Goal: Task Accomplishment & Management: Use online tool/utility

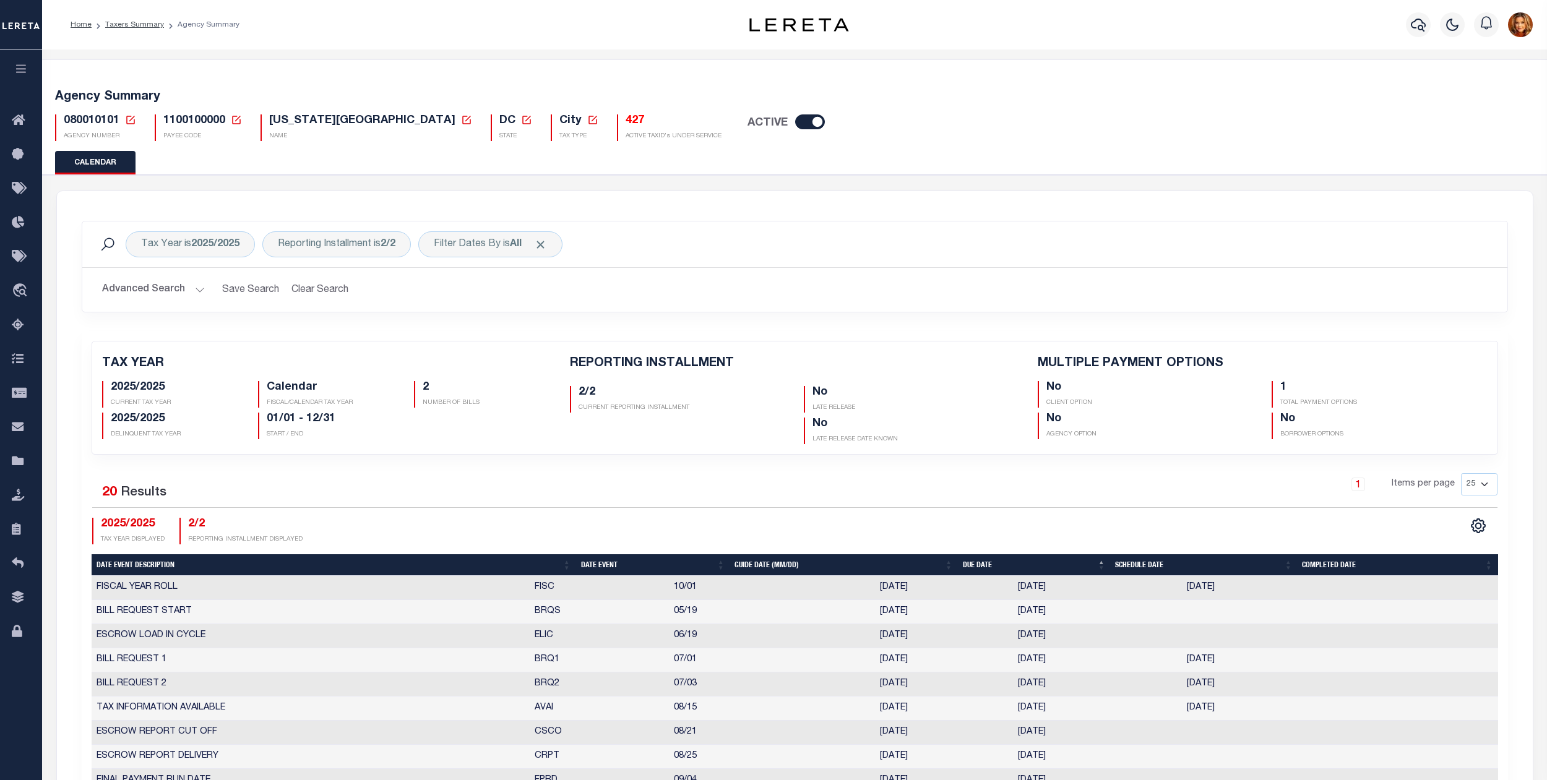
scroll to position [330, 0]
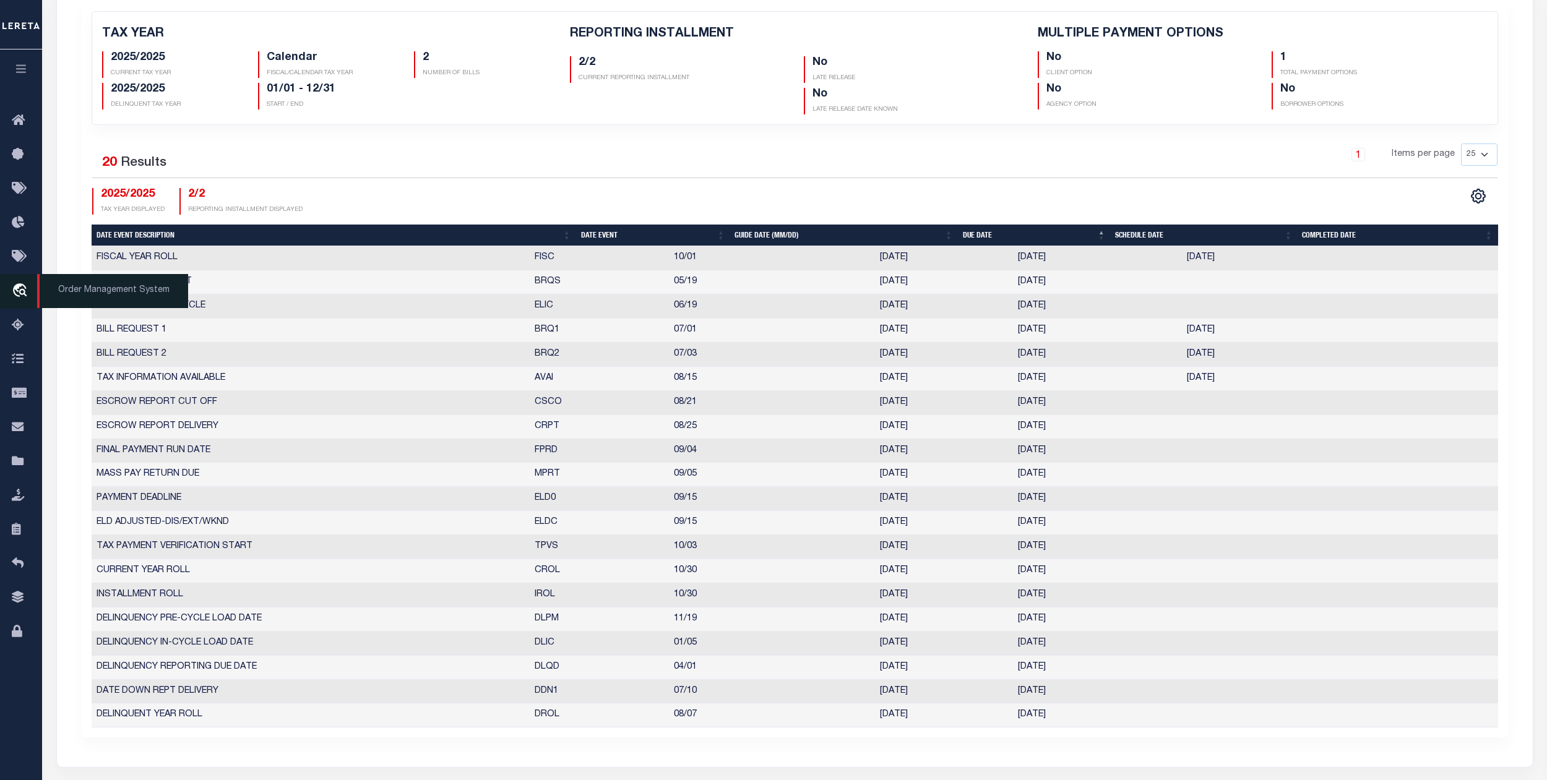
click at [20, 290] on icon "travel_explore" at bounding box center [22, 291] width 20 height 16
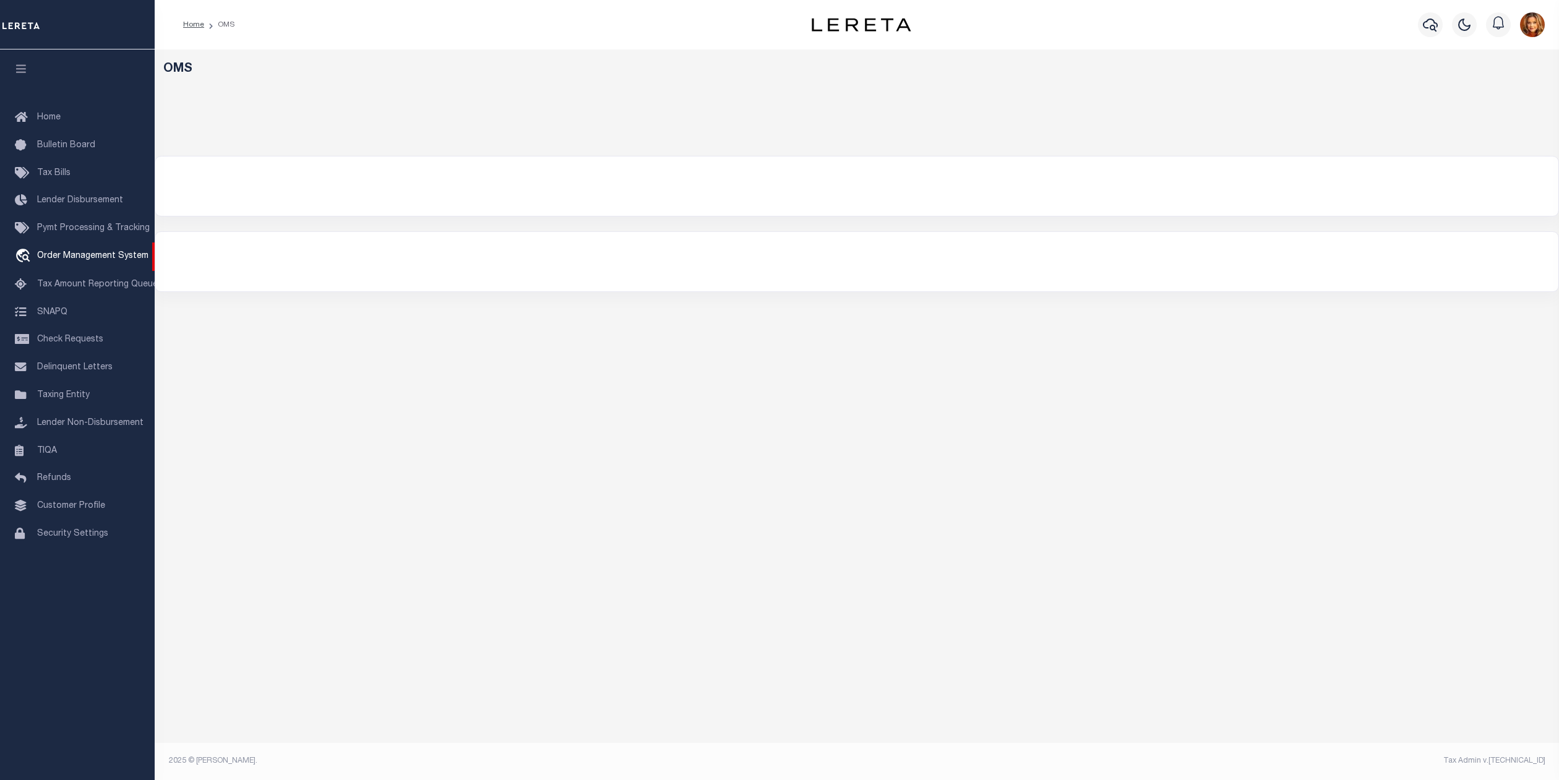
select select "200"
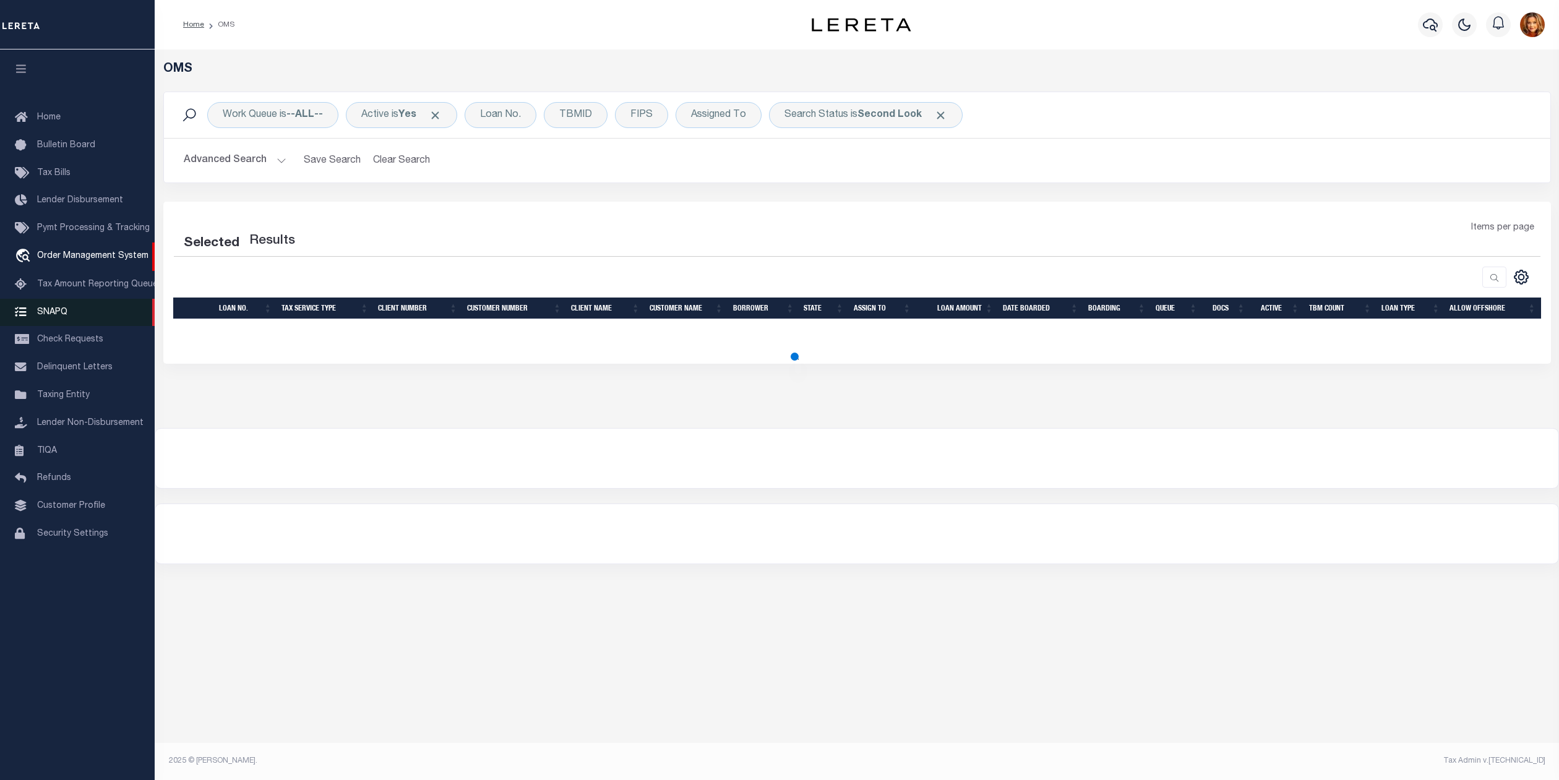
select select "200"
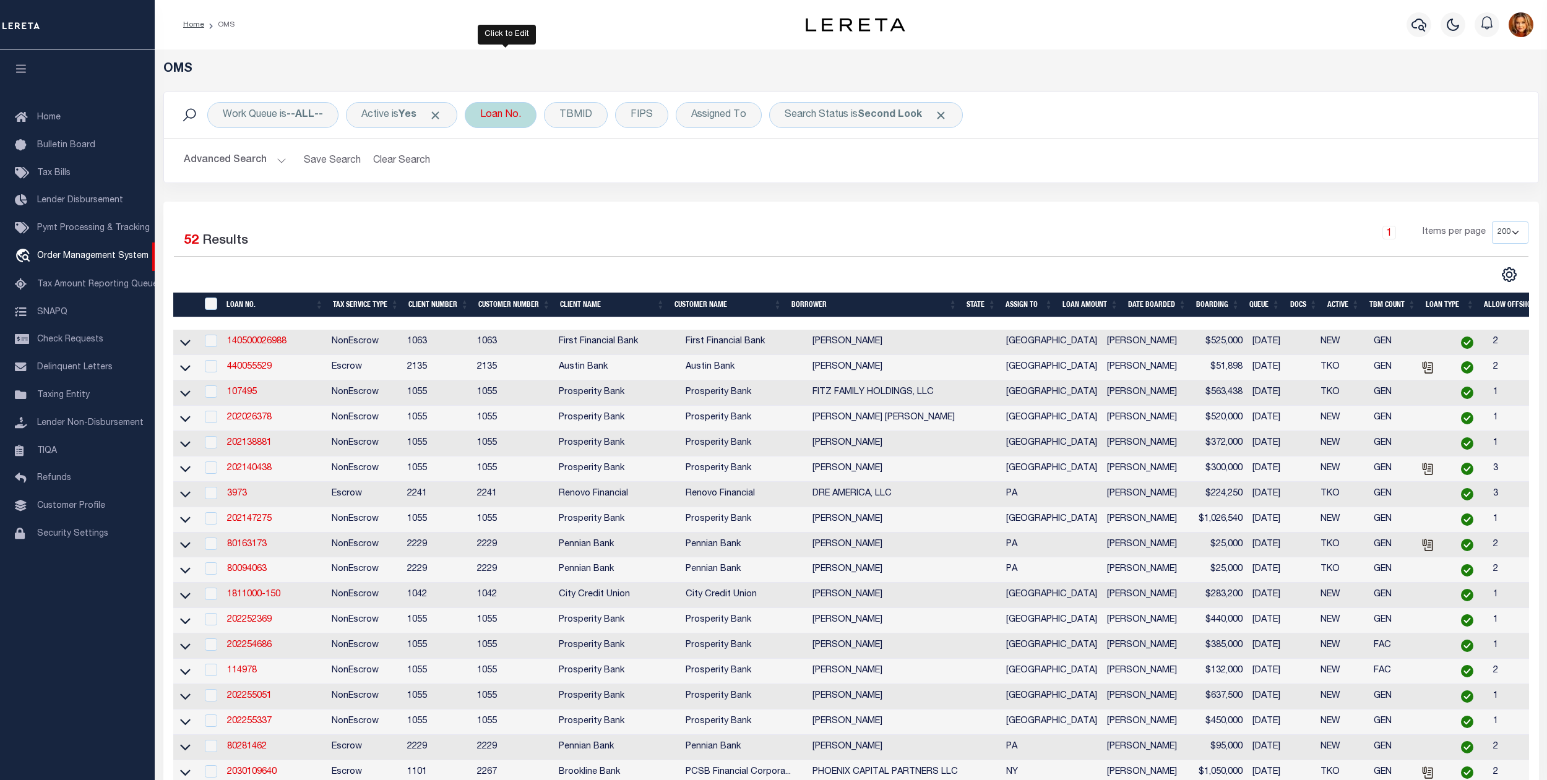
drag, startPoint x: 510, startPoint y: 116, endPoint x: 454, endPoint y: 157, distance: 69.2
click at [510, 117] on div "Loan No." at bounding box center [501, 115] width 72 height 26
type input "993266853"
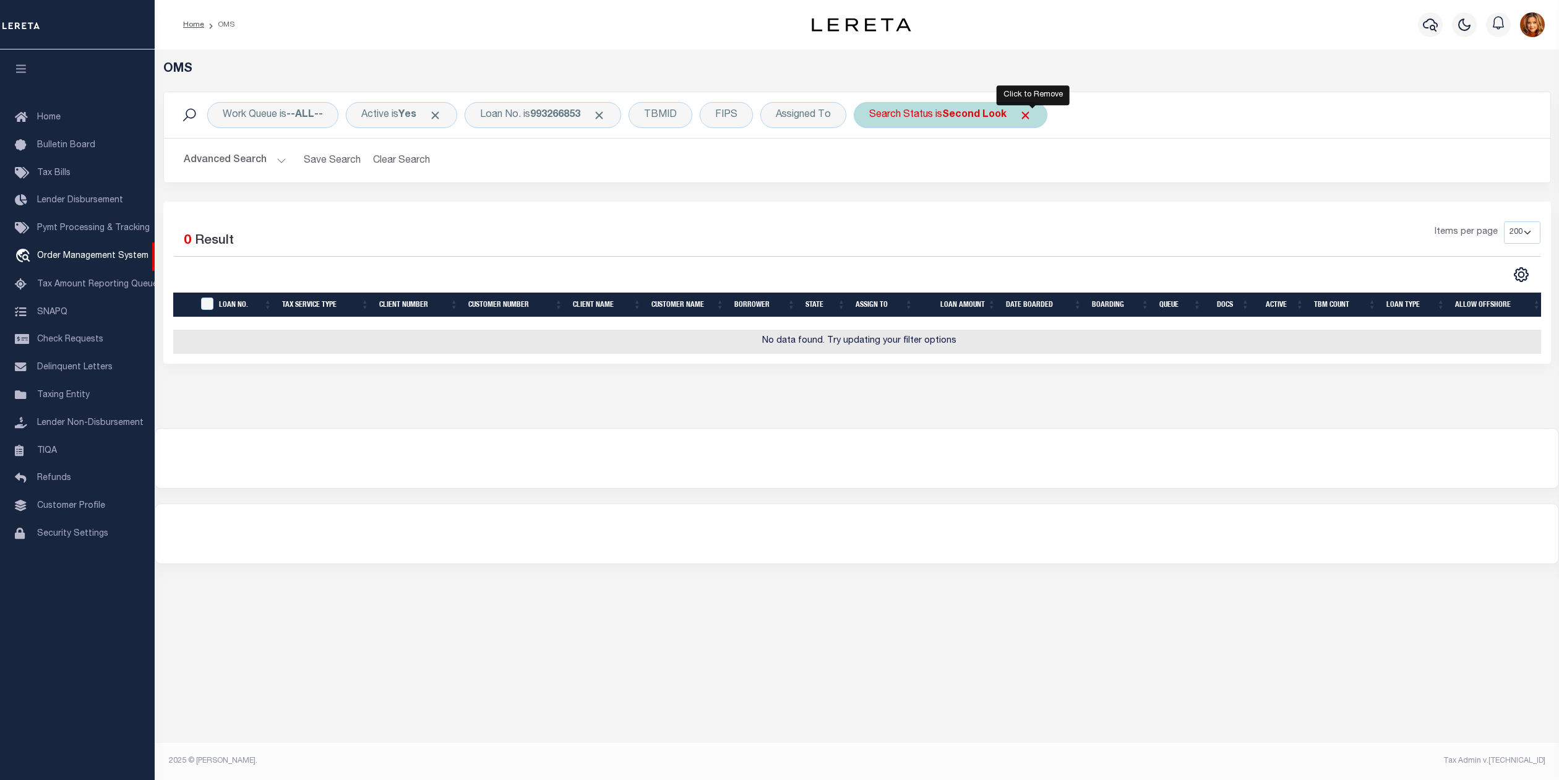
click at [1030, 117] on span "Click to Remove" at bounding box center [1025, 115] width 13 height 13
click at [243, 155] on button "Advanced Search" at bounding box center [235, 160] width 103 height 24
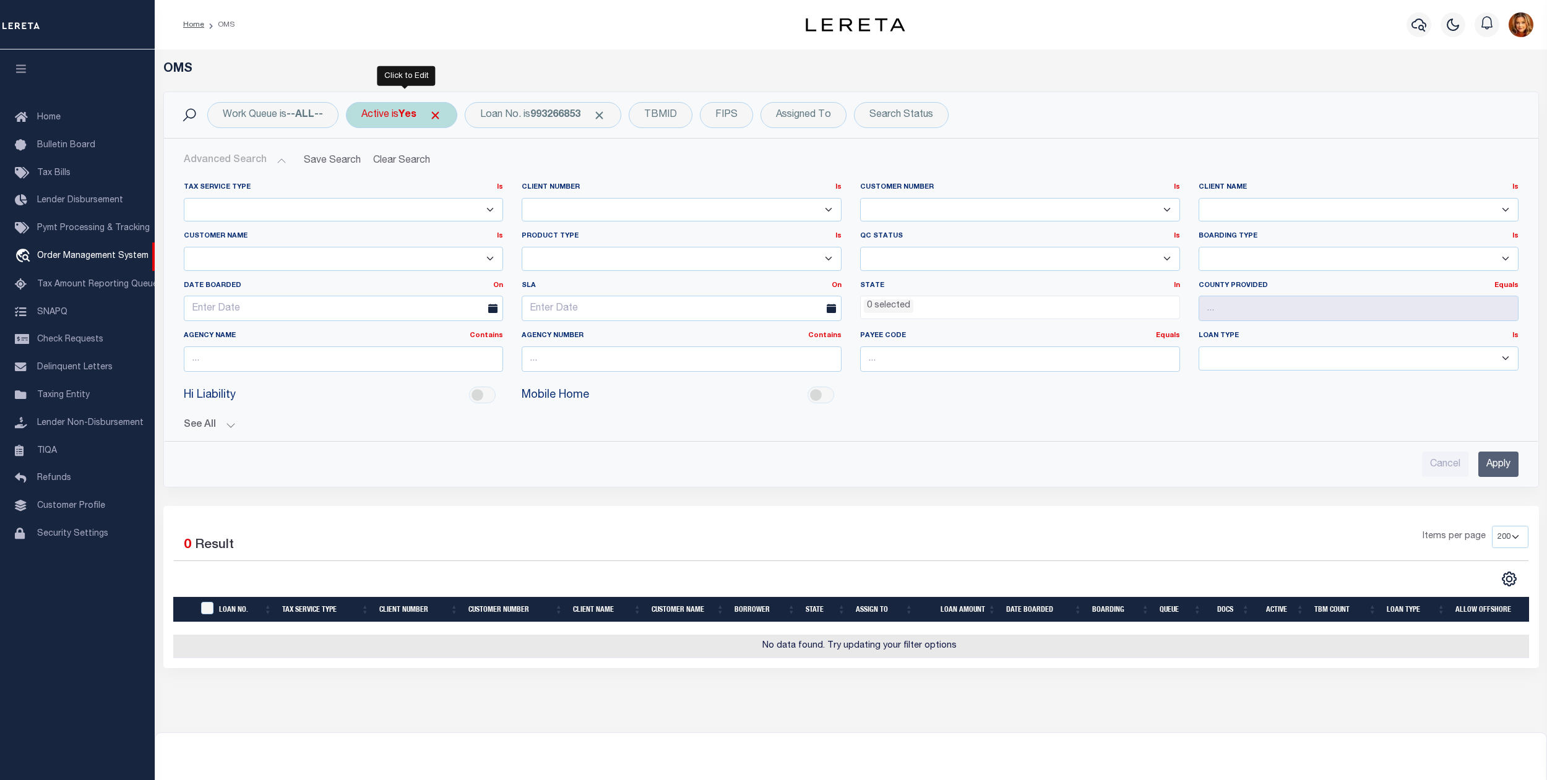
click at [416, 116] on b "Yes" at bounding box center [407, 115] width 18 height 10
click at [401, 174] on select "Yes No" at bounding box center [453, 176] width 182 height 24
select select "false"
click at [364, 165] on select "Yes No" at bounding box center [453, 176] width 182 height 24
click at [525, 200] on input "Apply" at bounding box center [525, 202] width 37 height 20
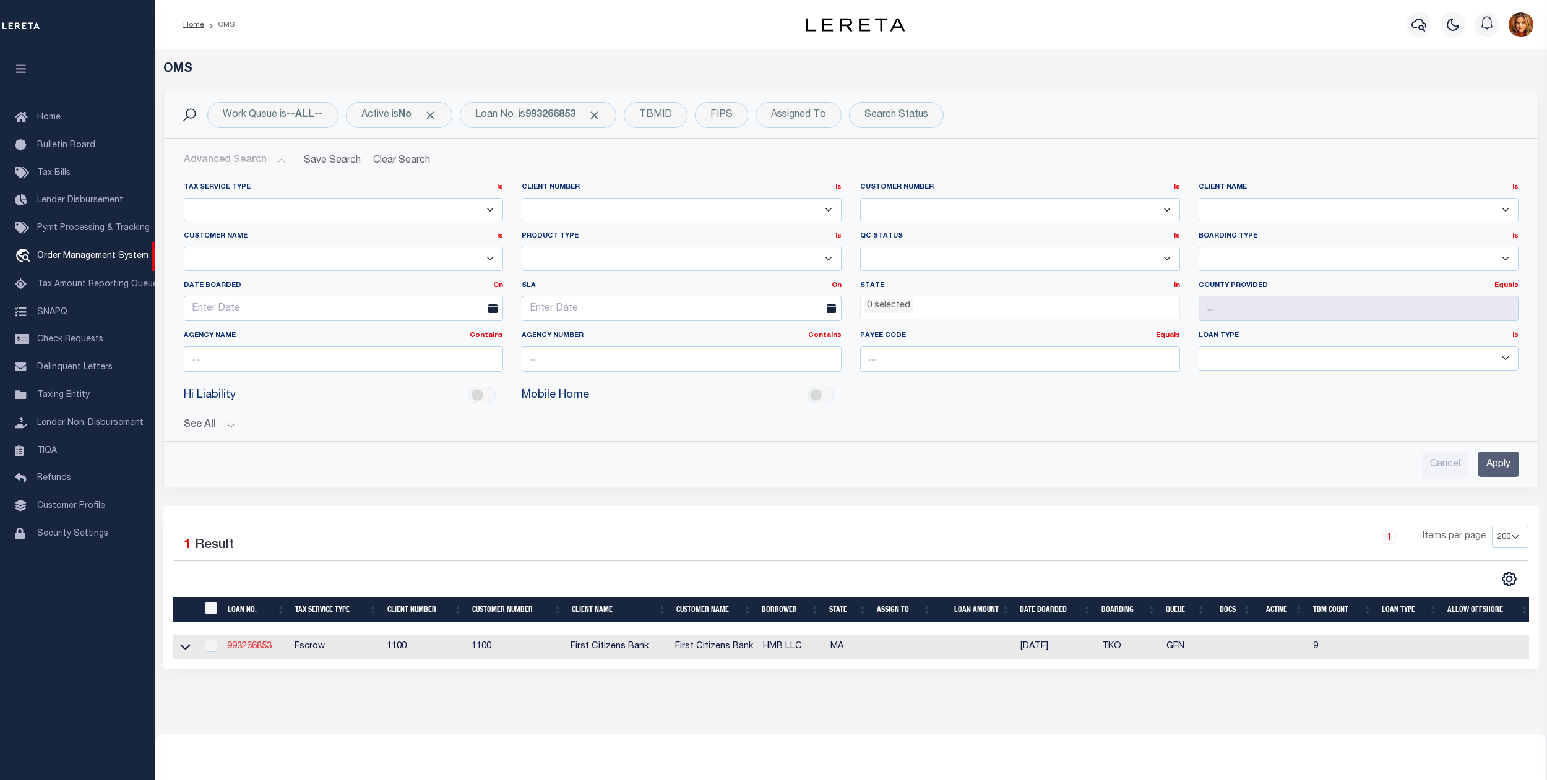
click at [247, 651] on link "993266853" at bounding box center [249, 646] width 45 height 9
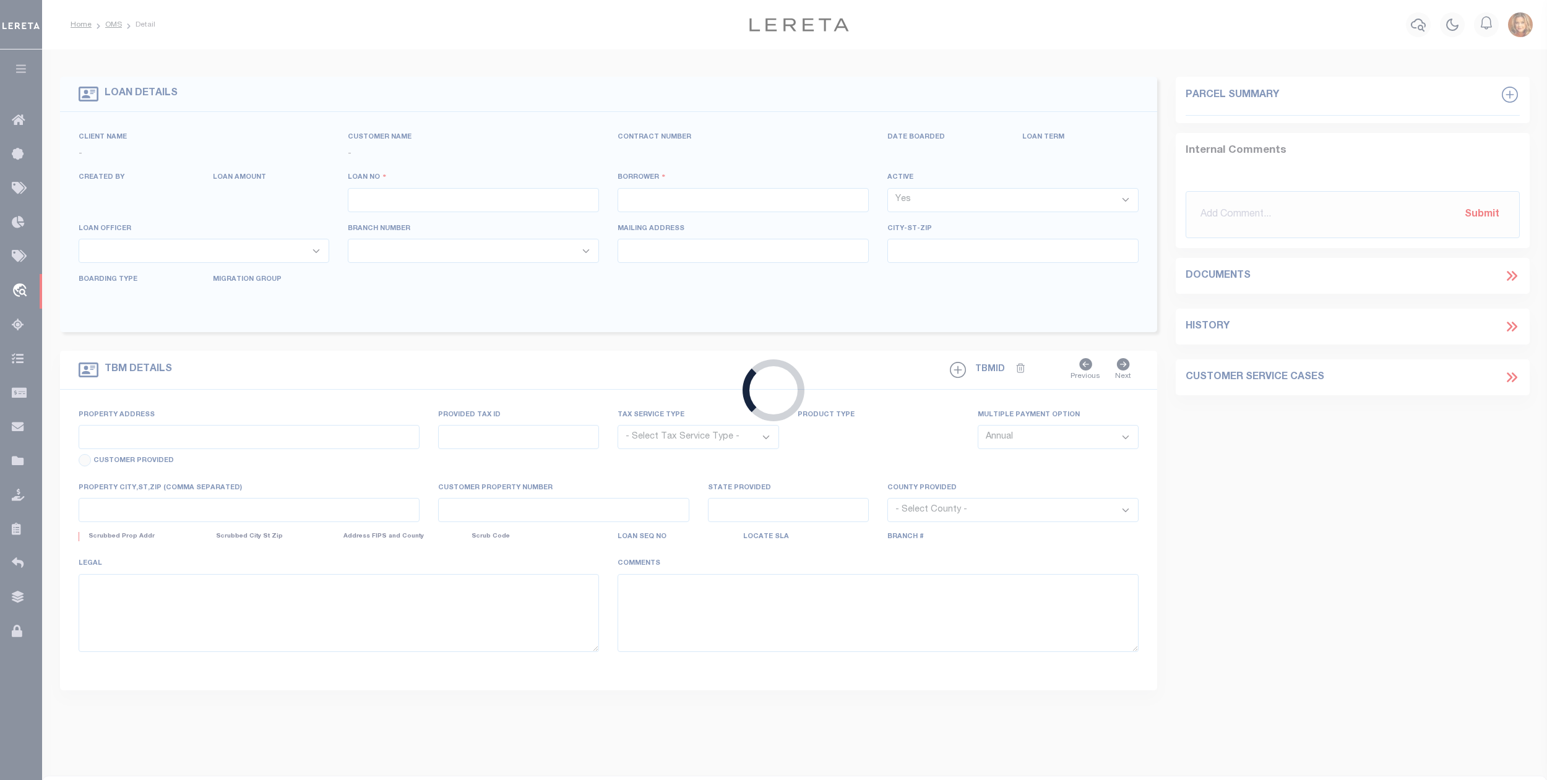
type input "993266853"
type input "HMB LLC"
select select "False"
select select
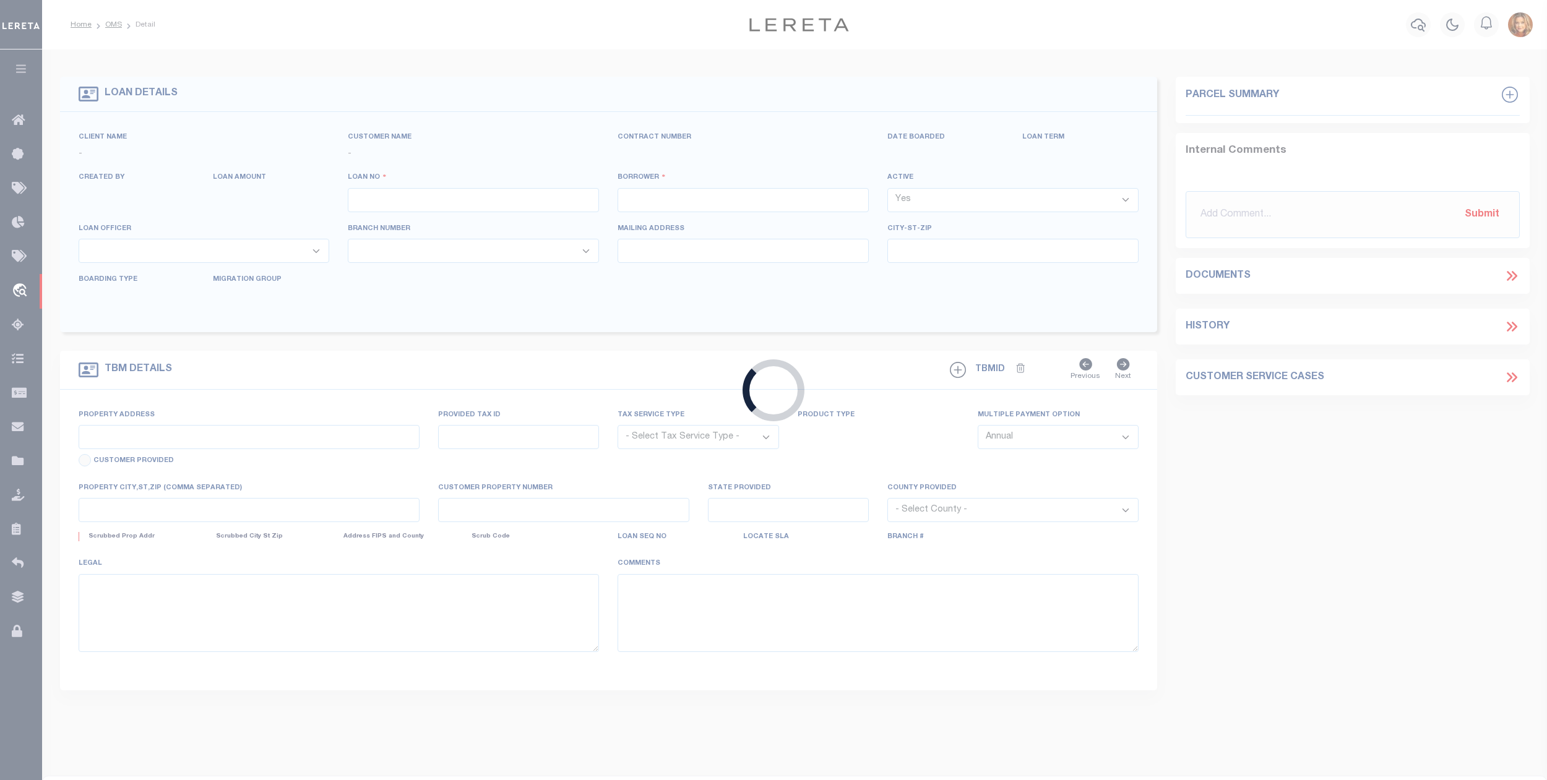
select select "10"
select select "Escrow"
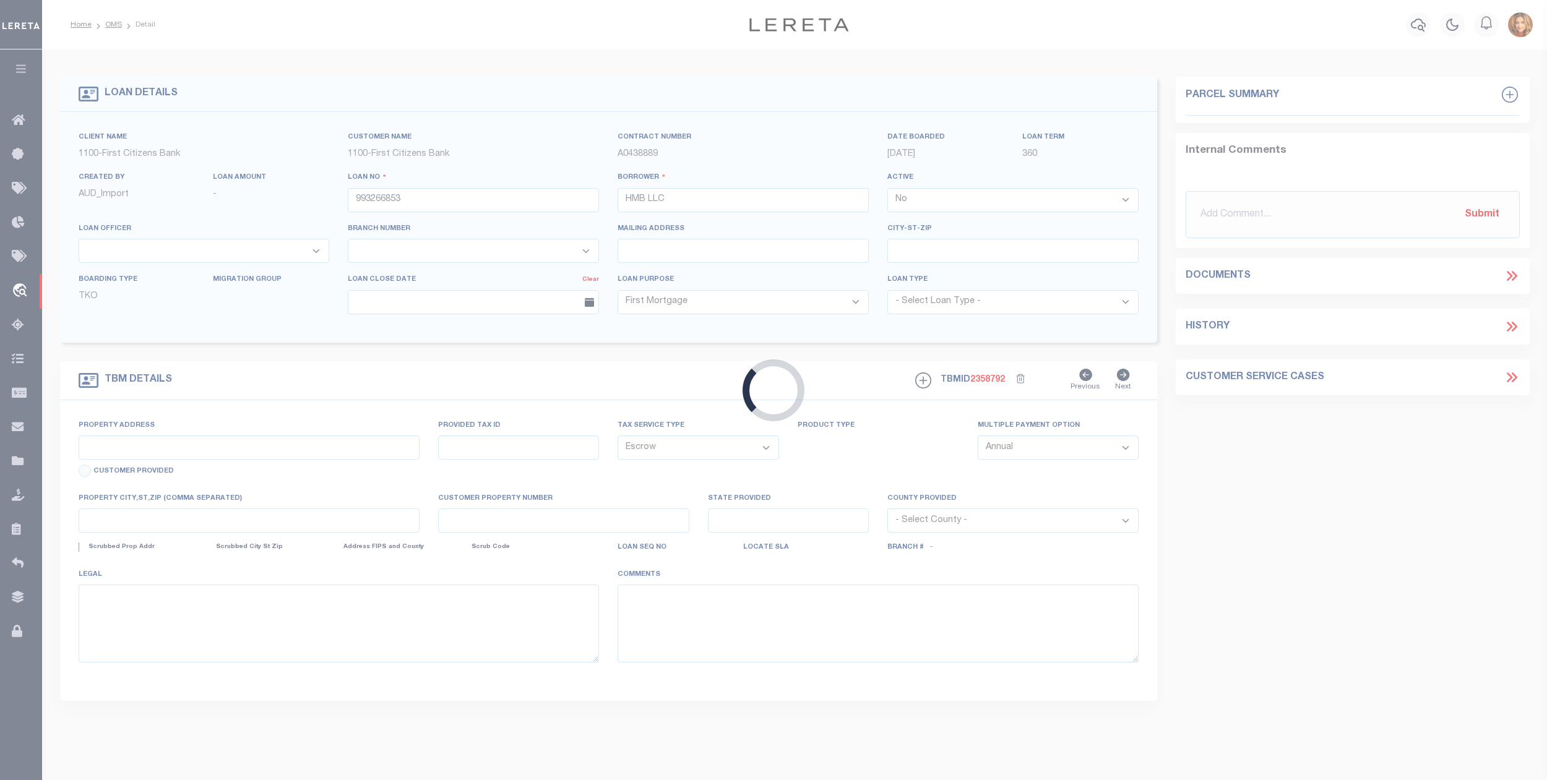
type input "[STREET_ADDRESS][PERSON_NAME]"
select select
type input "DORCHESTER MA 02124"
type input "MA"
select select
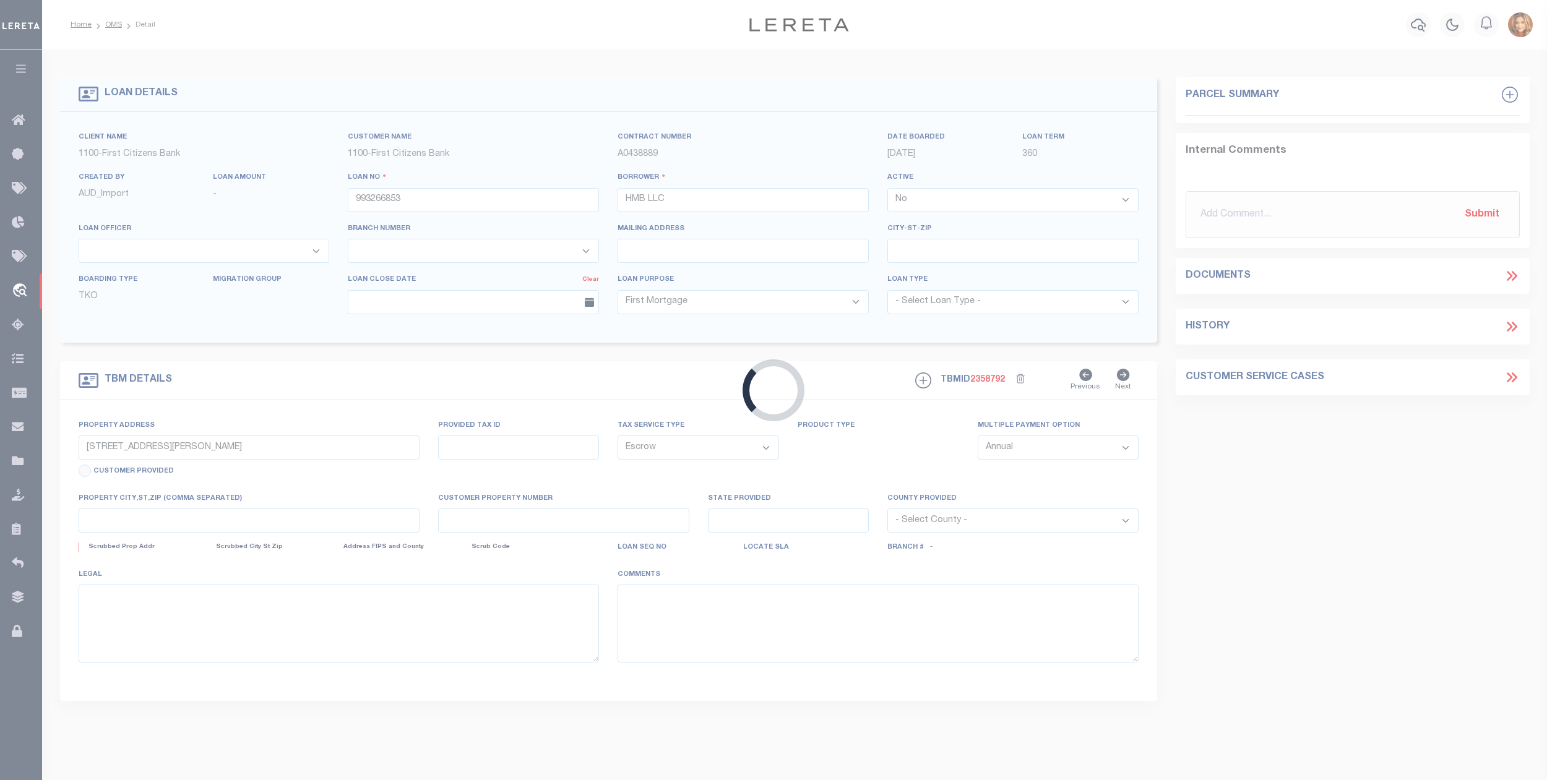
type textarea "MULTIPLE PARCELS EXPECTED!!!!!"
select select "22338"
select select "3322"
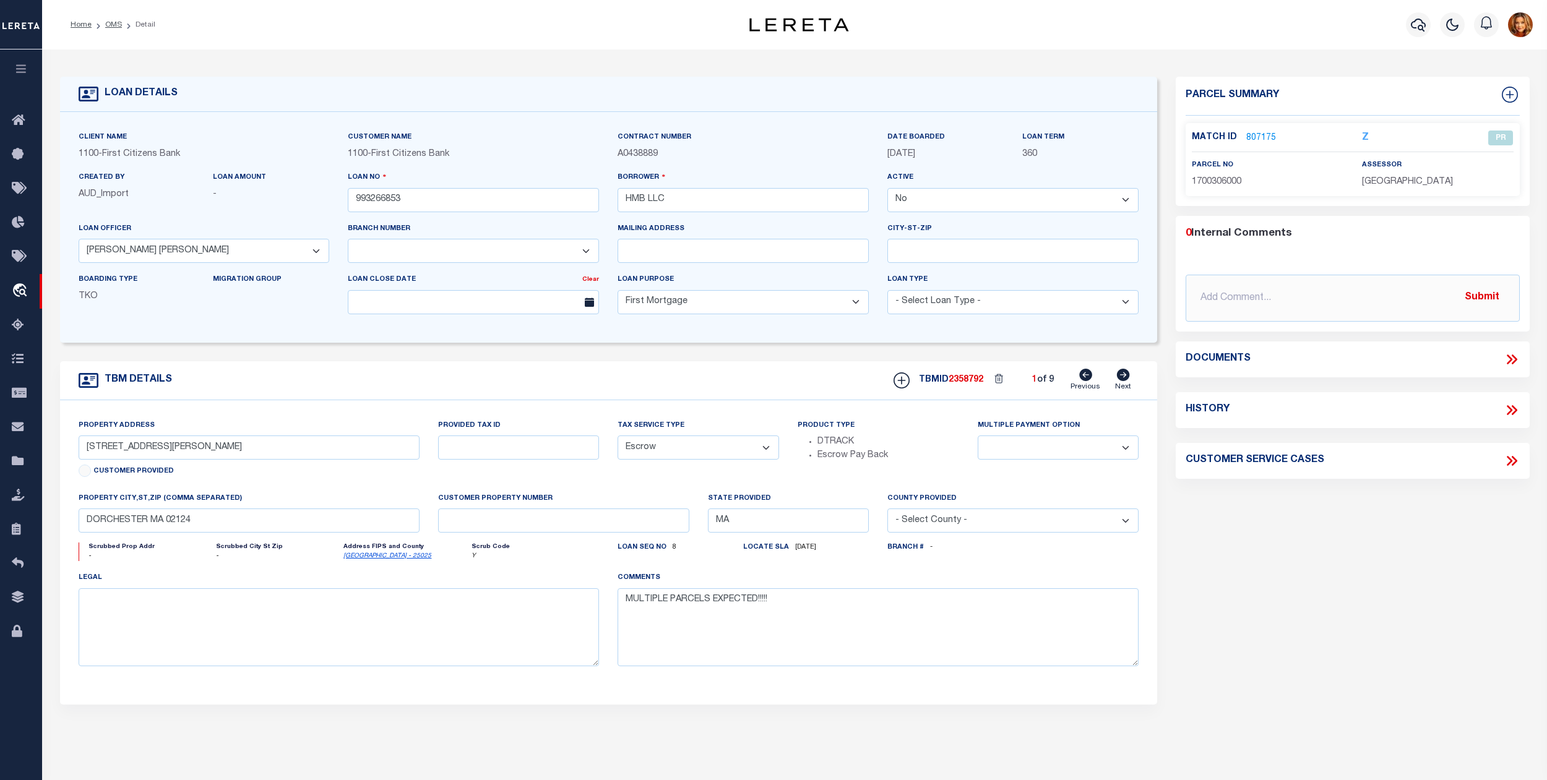
click at [1510, 412] on icon at bounding box center [1511, 410] width 16 height 16
select select "100"
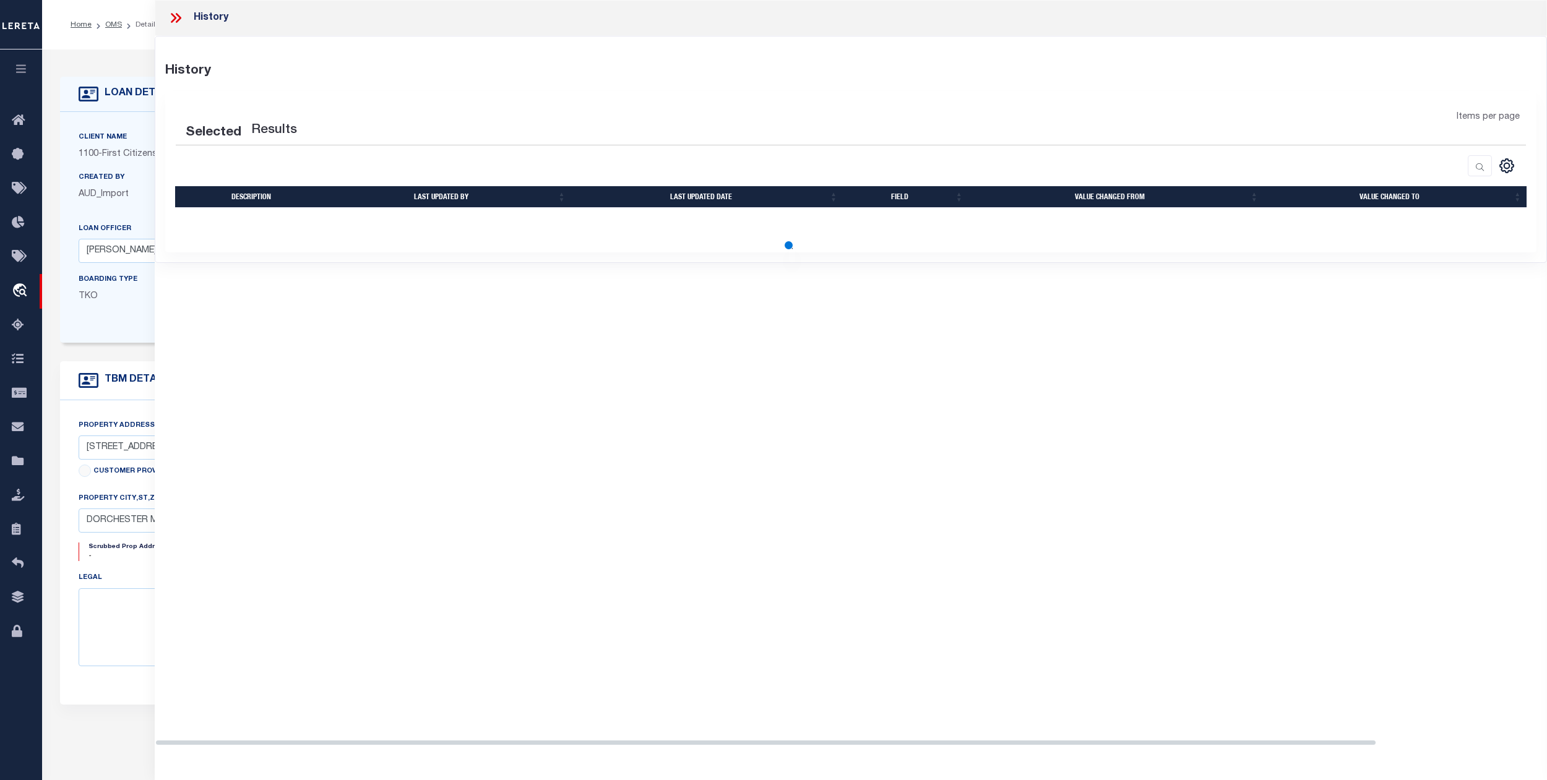
select select "100"
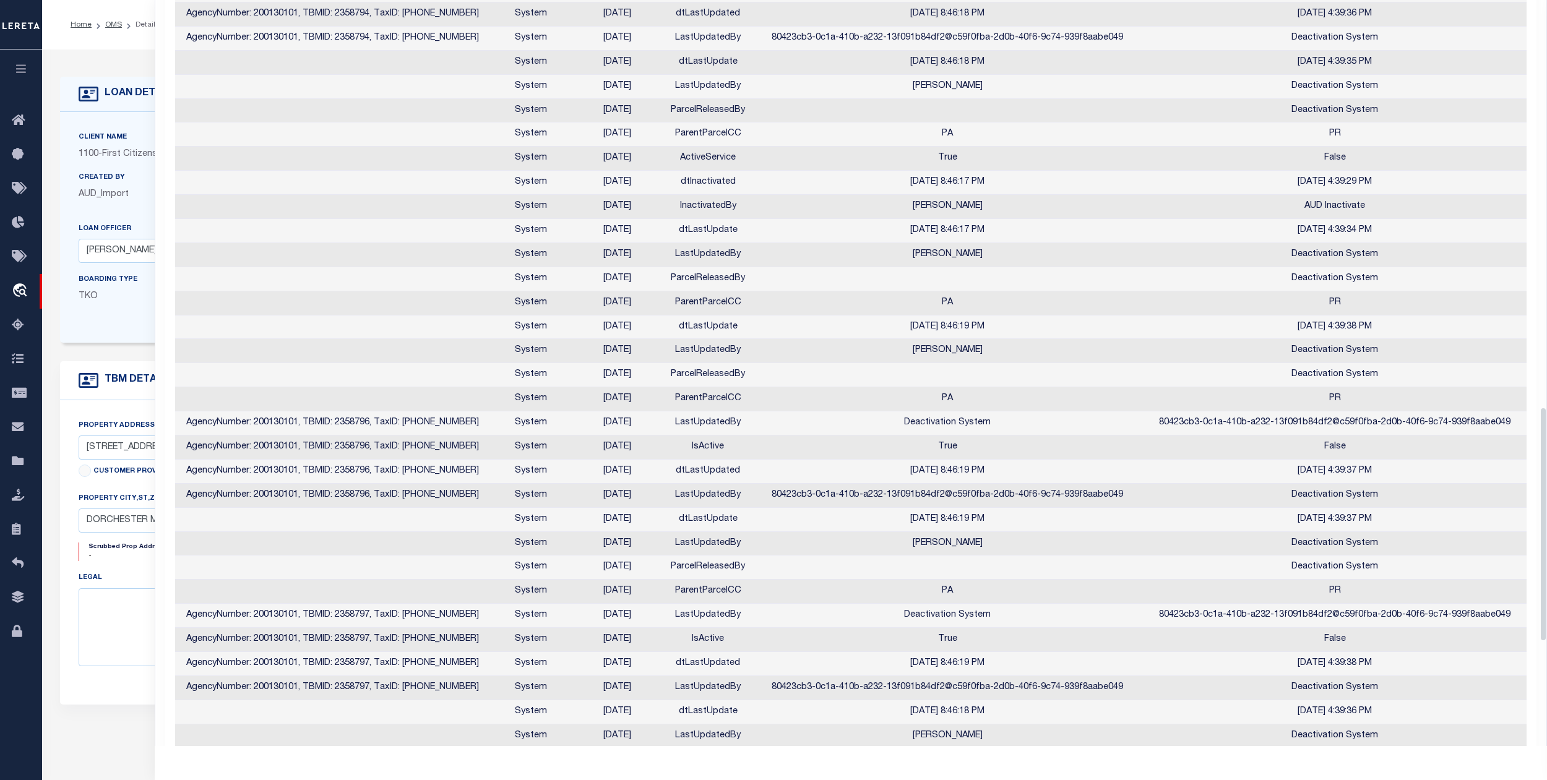
scroll to position [1072, 0]
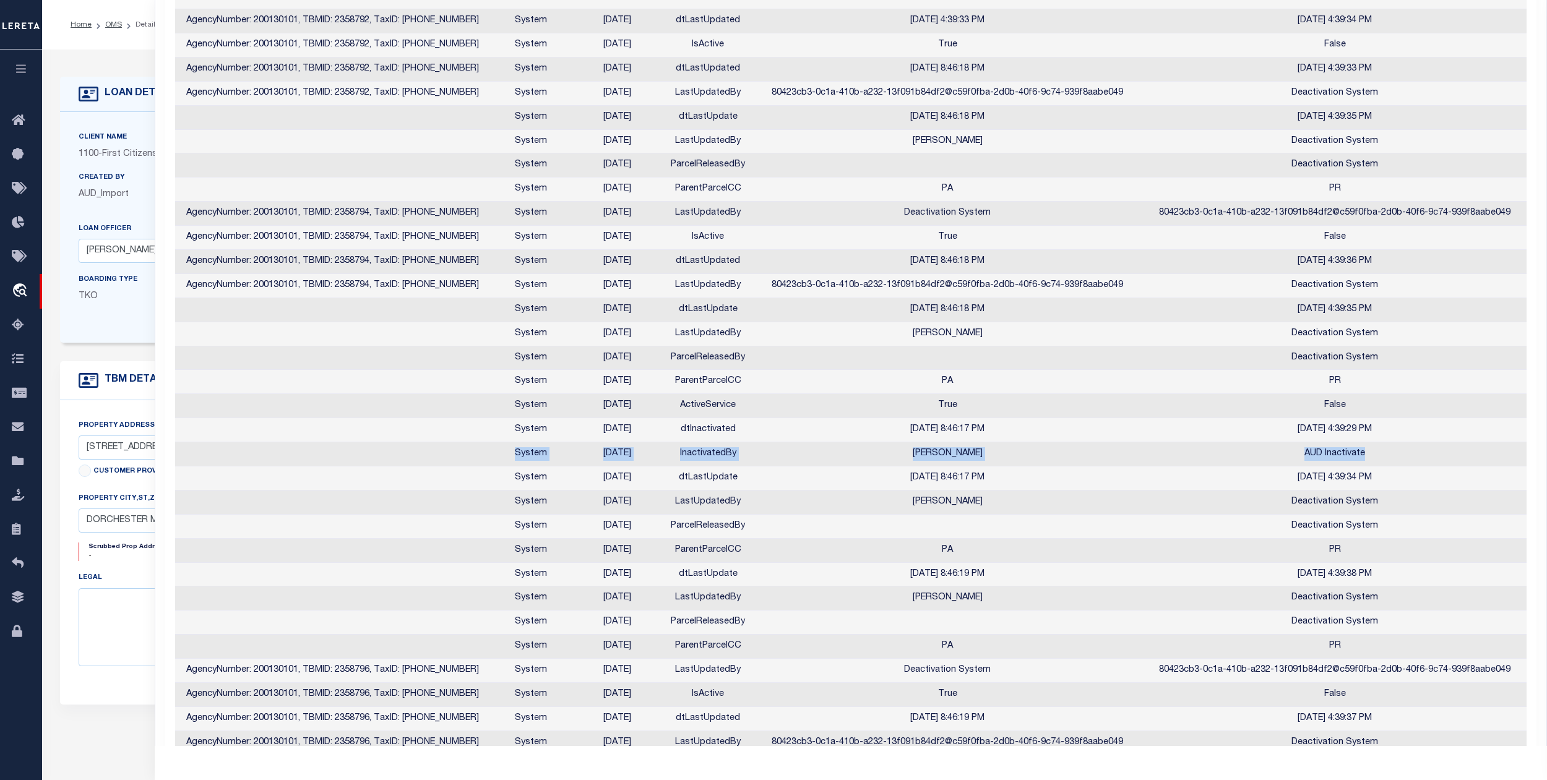
drag, startPoint x: 510, startPoint y: 467, endPoint x: 1381, endPoint y: 473, distance: 870.6
click at [1381, 467] on tr "System [DATE] InactivatedBy [PERSON_NAME] AUD Inactivate" at bounding box center [851, 454] width 1353 height 24
click at [731, 481] on td "dtLastUpdate" at bounding box center [708, 479] width 92 height 24
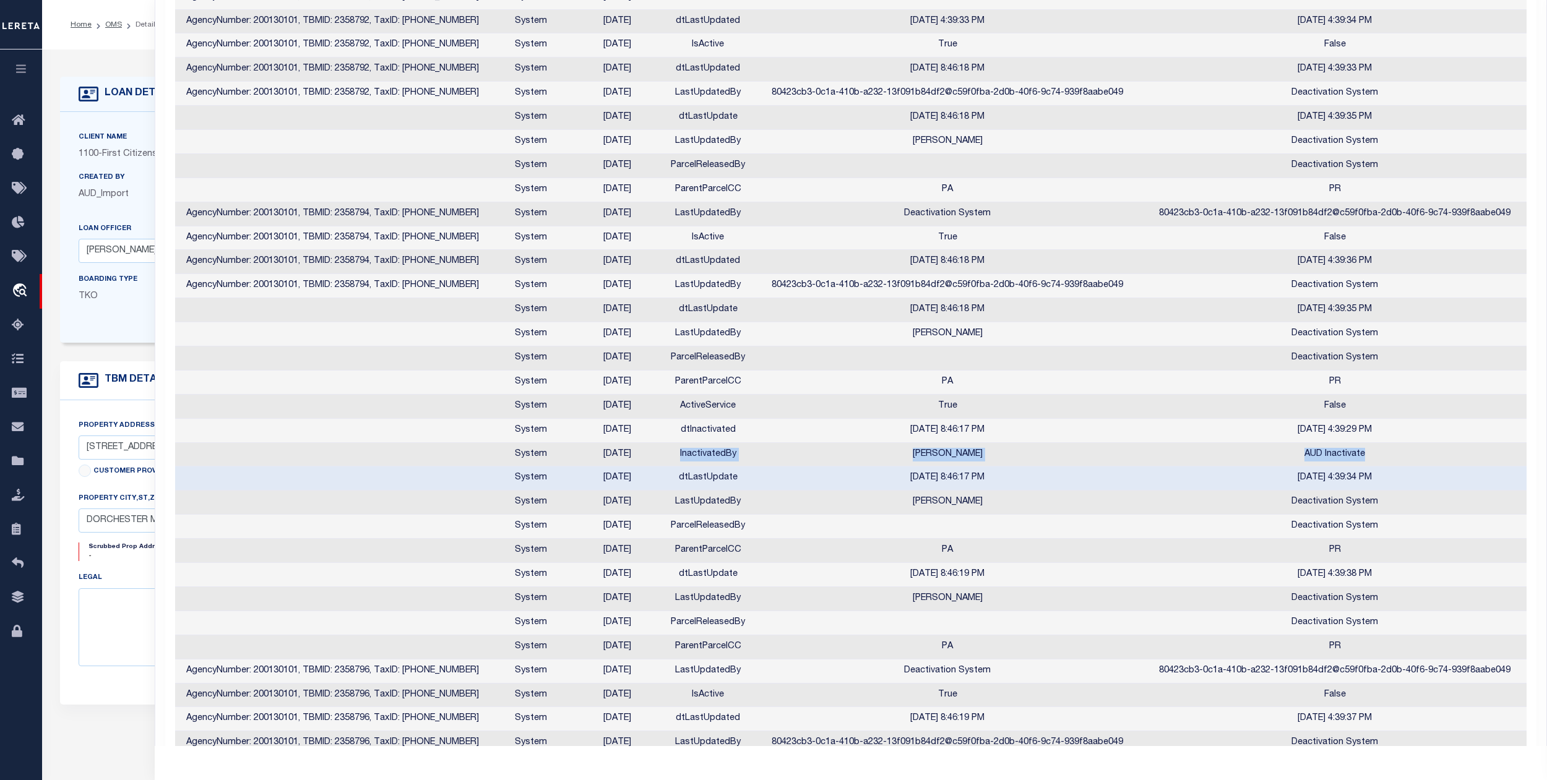
drag, startPoint x: 673, startPoint y: 468, endPoint x: 1413, endPoint y: 471, distance: 740.0
click at [1413, 467] on tr "System [DATE] InactivatedBy [PERSON_NAME] AUD Inactivate" at bounding box center [851, 455] width 1353 height 24
copy tr "InactivatedBy [PERSON_NAME] AUD Inactivate"
